Goal: Task Accomplishment & Management: Manage account settings

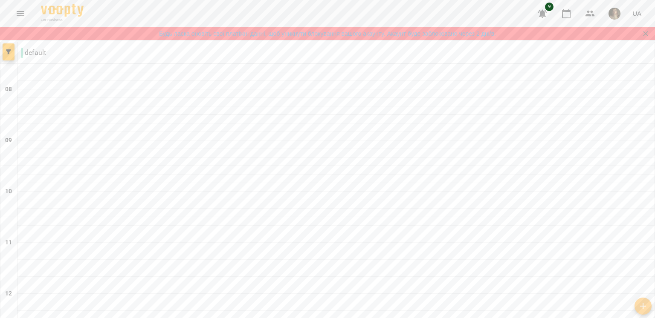
scroll to position [518, 0]
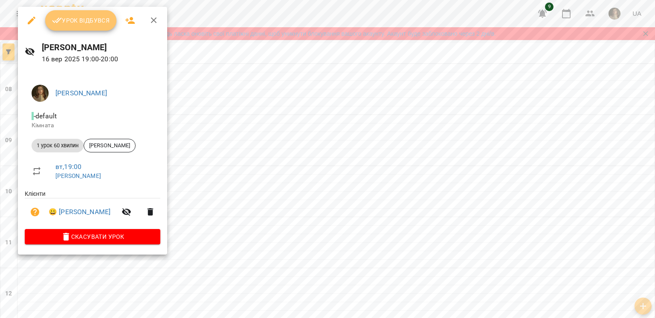
click at [85, 26] on button "Урок відбувся" at bounding box center [81, 20] width 72 height 20
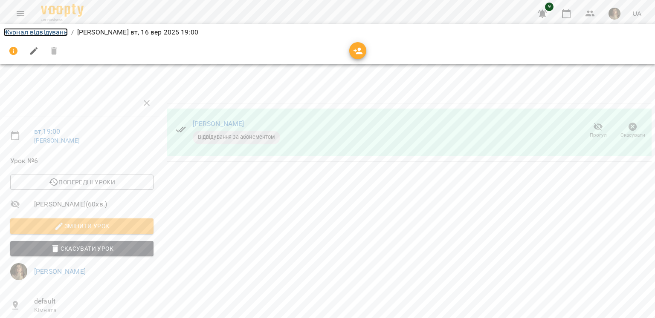
click at [32, 32] on link "Журнал відвідувань" at bounding box center [35, 32] width 64 height 8
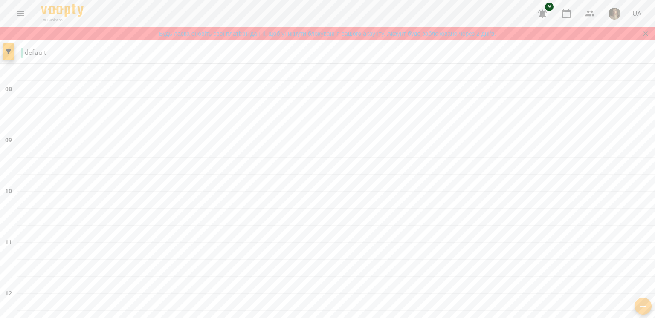
scroll to position [512, 0]
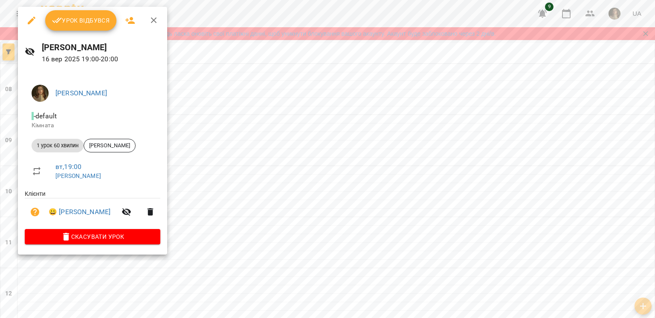
click at [93, 25] on span "Урок відбувся" at bounding box center [81, 20] width 58 height 10
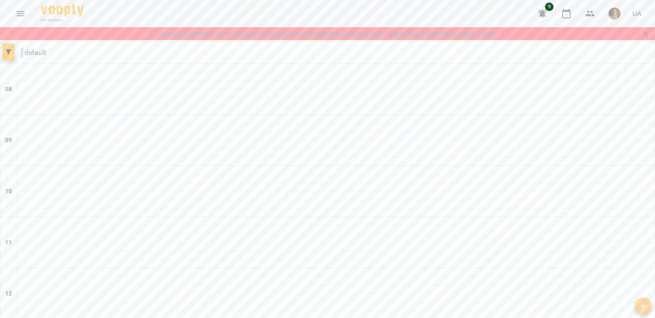
scroll to position [518, 0]
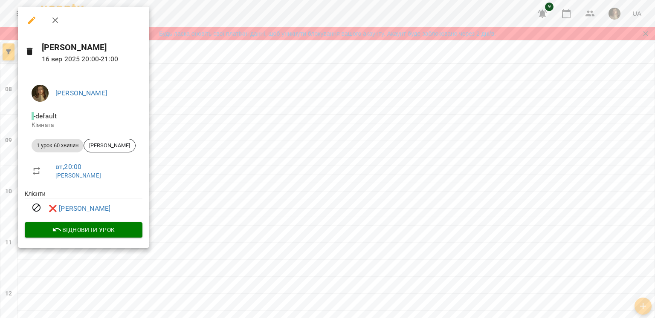
click at [182, 199] on div at bounding box center [327, 159] width 655 height 318
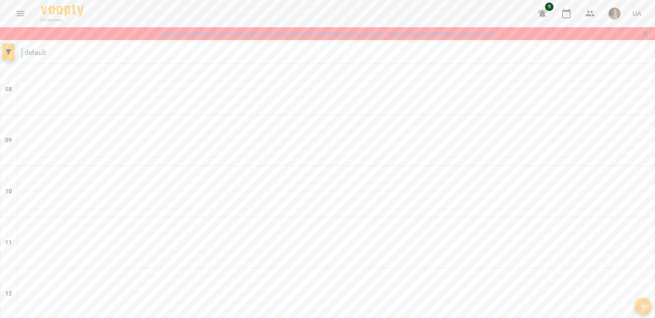
scroll to position [475, 0]
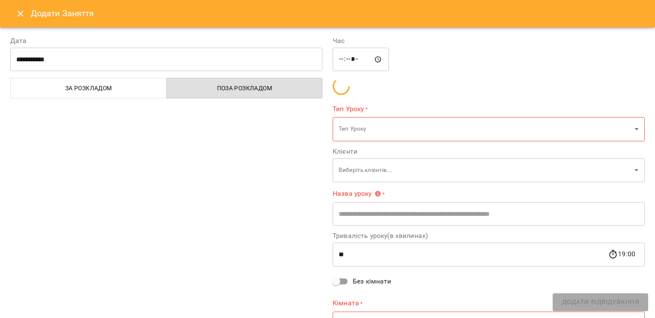
type input "**********"
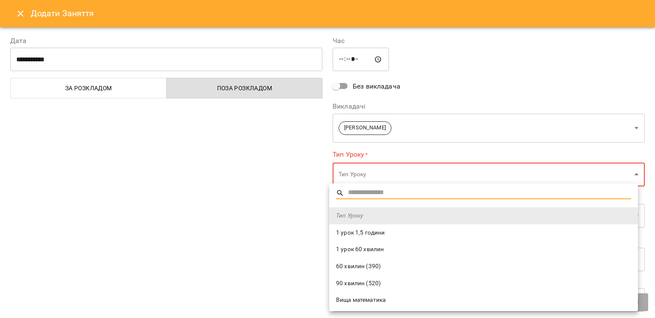
click at [378, 248] on span "1 урок 60 хвилин" at bounding box center [483, 250] width 295 height 9
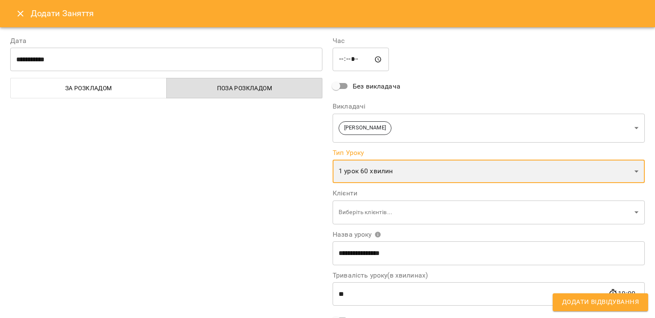
type input "**********"
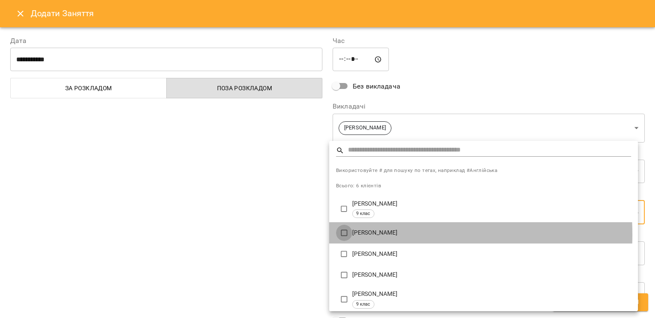
type input "**********"
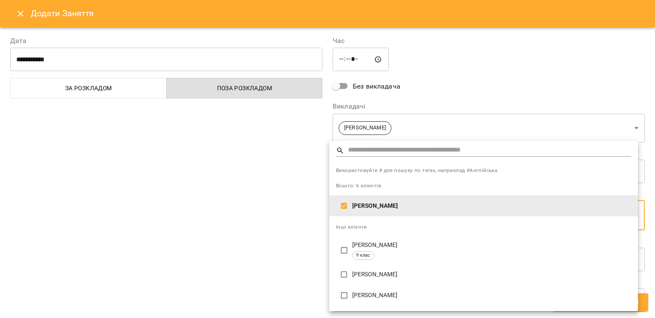
click at [298, 232] on div at bounding box center [327, 159] width 655 height 318
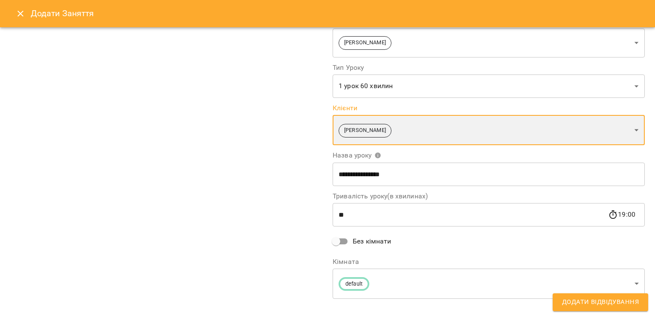
scroll to position [95, 0]
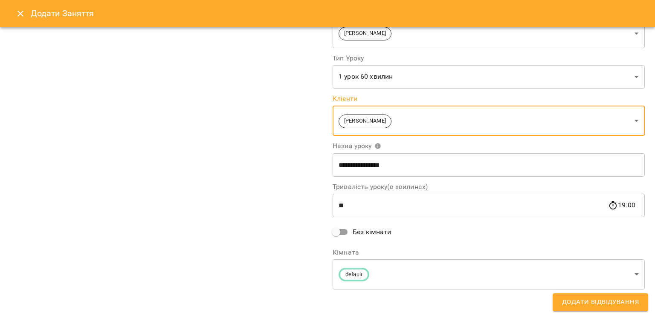
click at [575, 300] on span "Додати Відвідування" at bounding box center [600, 302] width 77 height 11
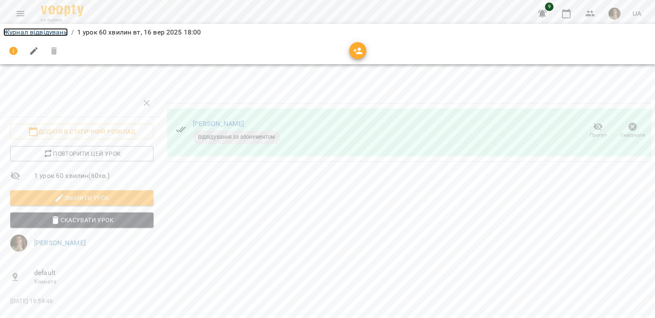
click at [12, 29] on link "Журнал відвідувань" at bounding box center [35, 32] width 64 height 8
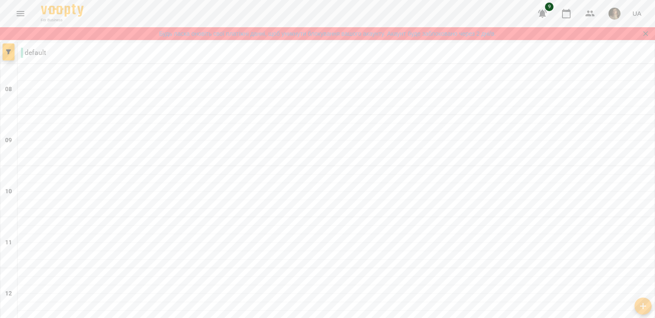
scroll to position [475, 0]
